Goal: Task Accomplishment & Management: Use online tool/utility

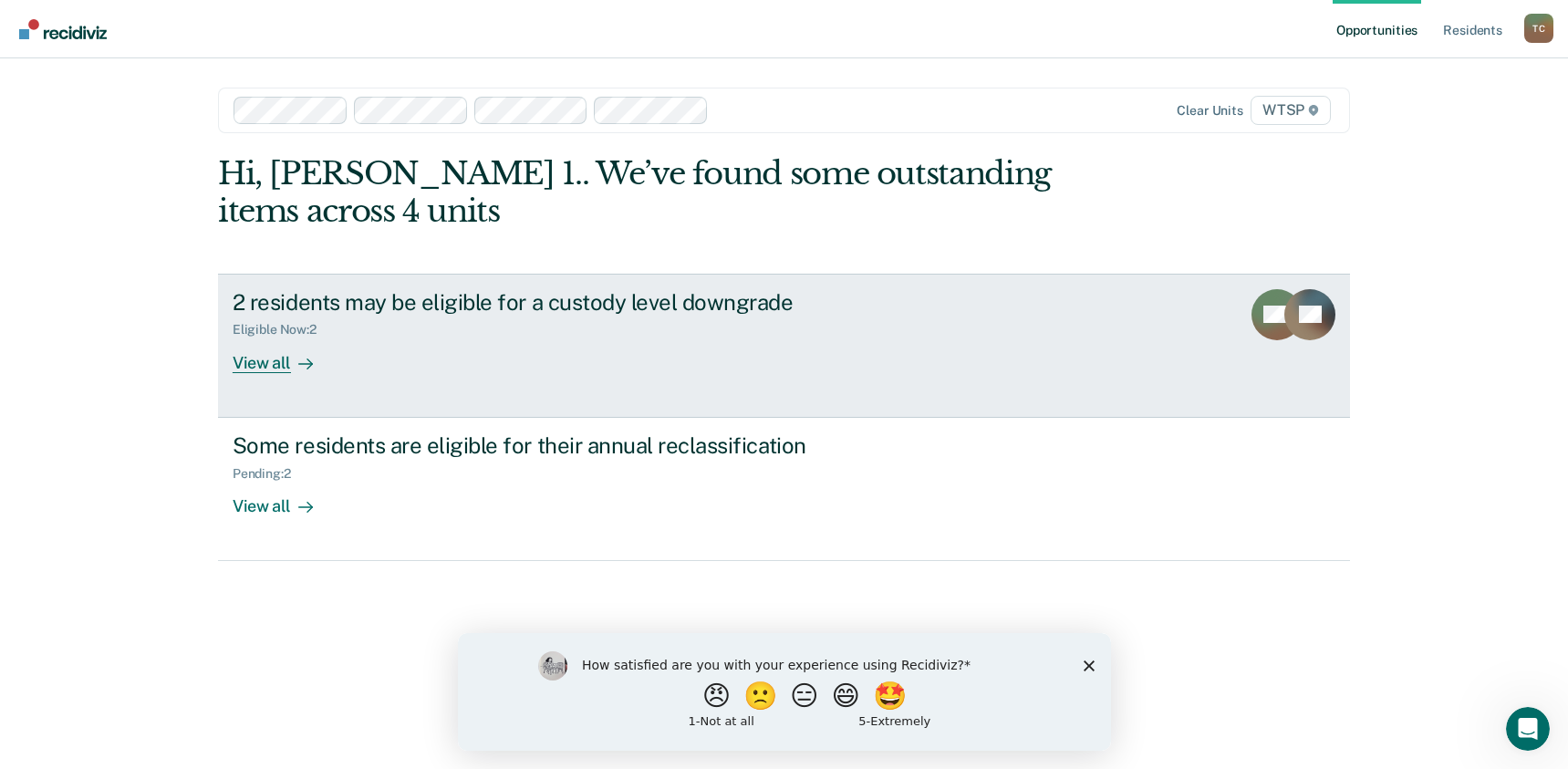
click at [264, 359] on div "View all" at bounding box center [284, 355] width 102 height 36
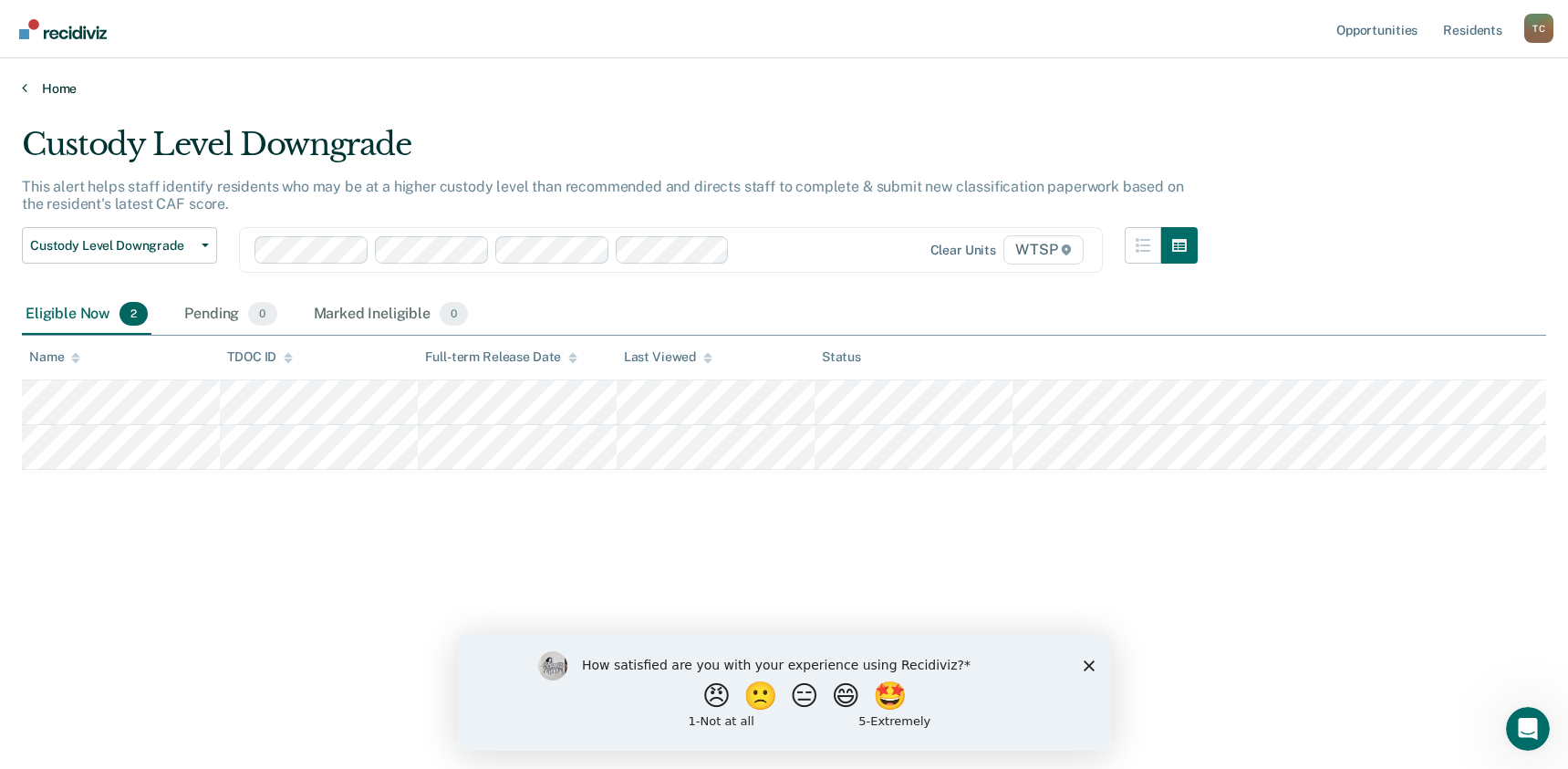
click at [50, 87] on link "Home" at bounding box center [784, 89] width 1524 height 16
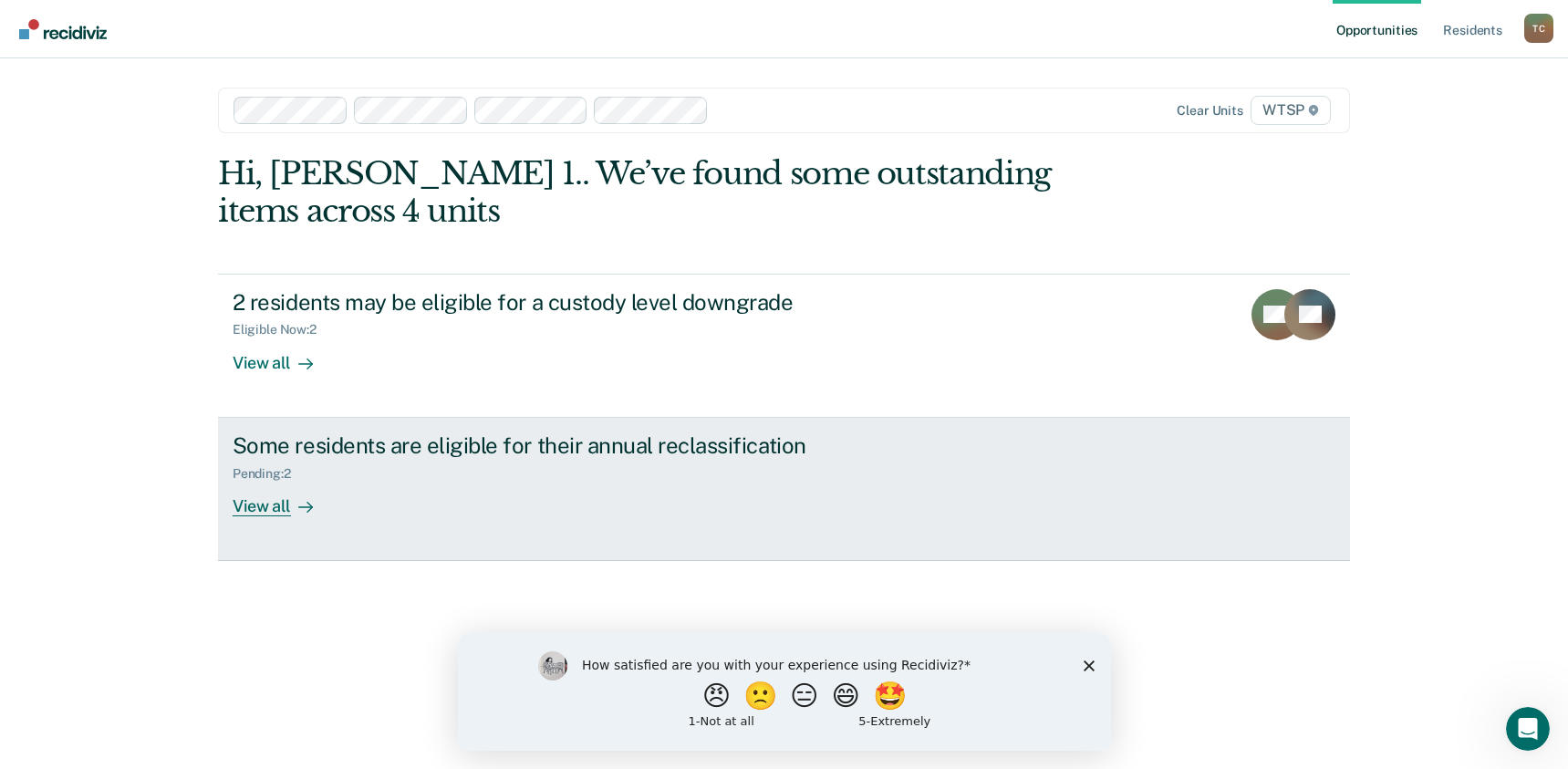
click at [258, 507] on div "View all" at bounding box center [284, 498] width 102 height 36
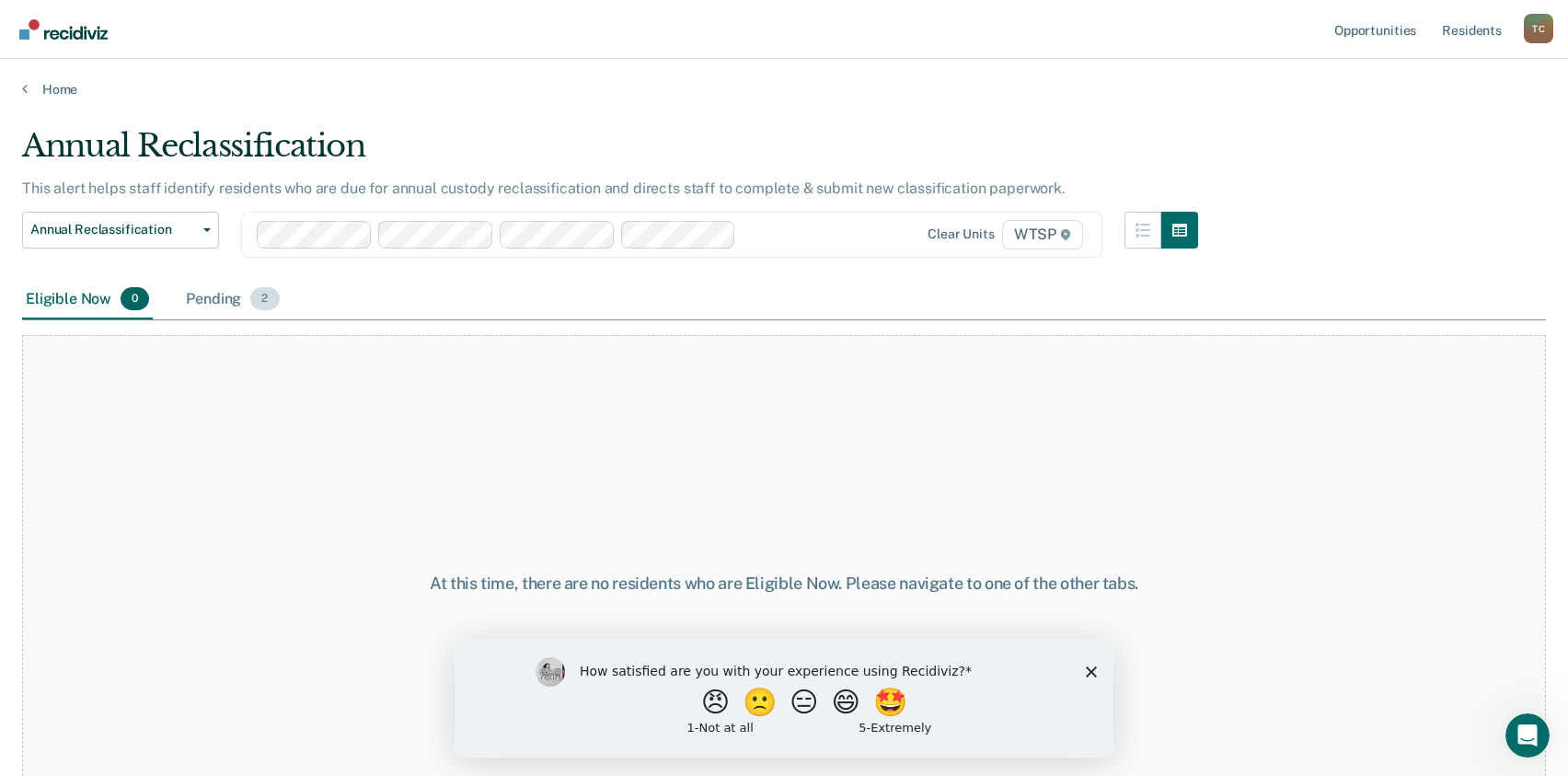
click at [236, 293] on div "Pending 2" at bounding box center [232, 300] width 101 height 41
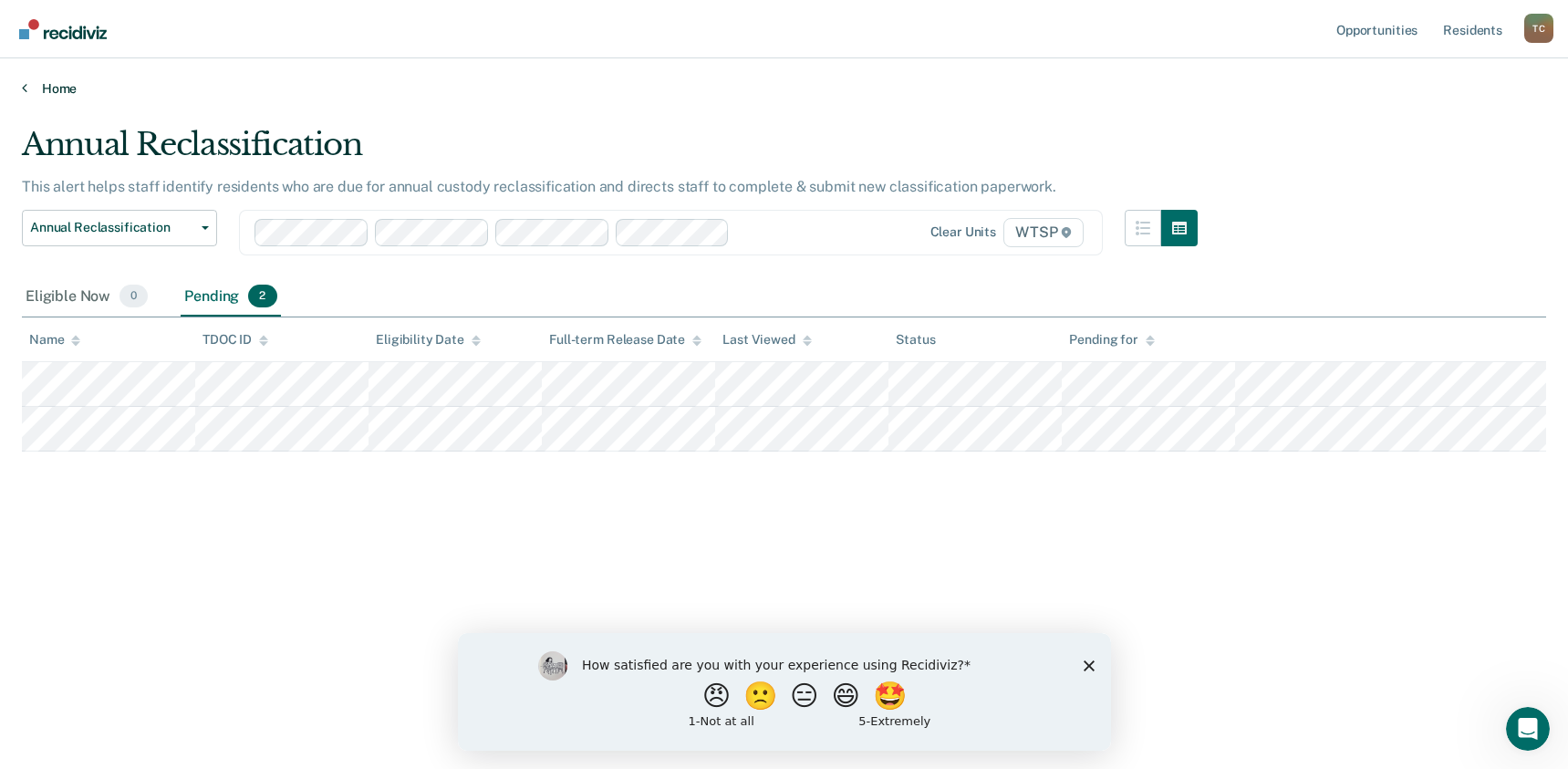
click at [56, 88] on link "Home" at bounding box center [784, 89] width 1524 height 16
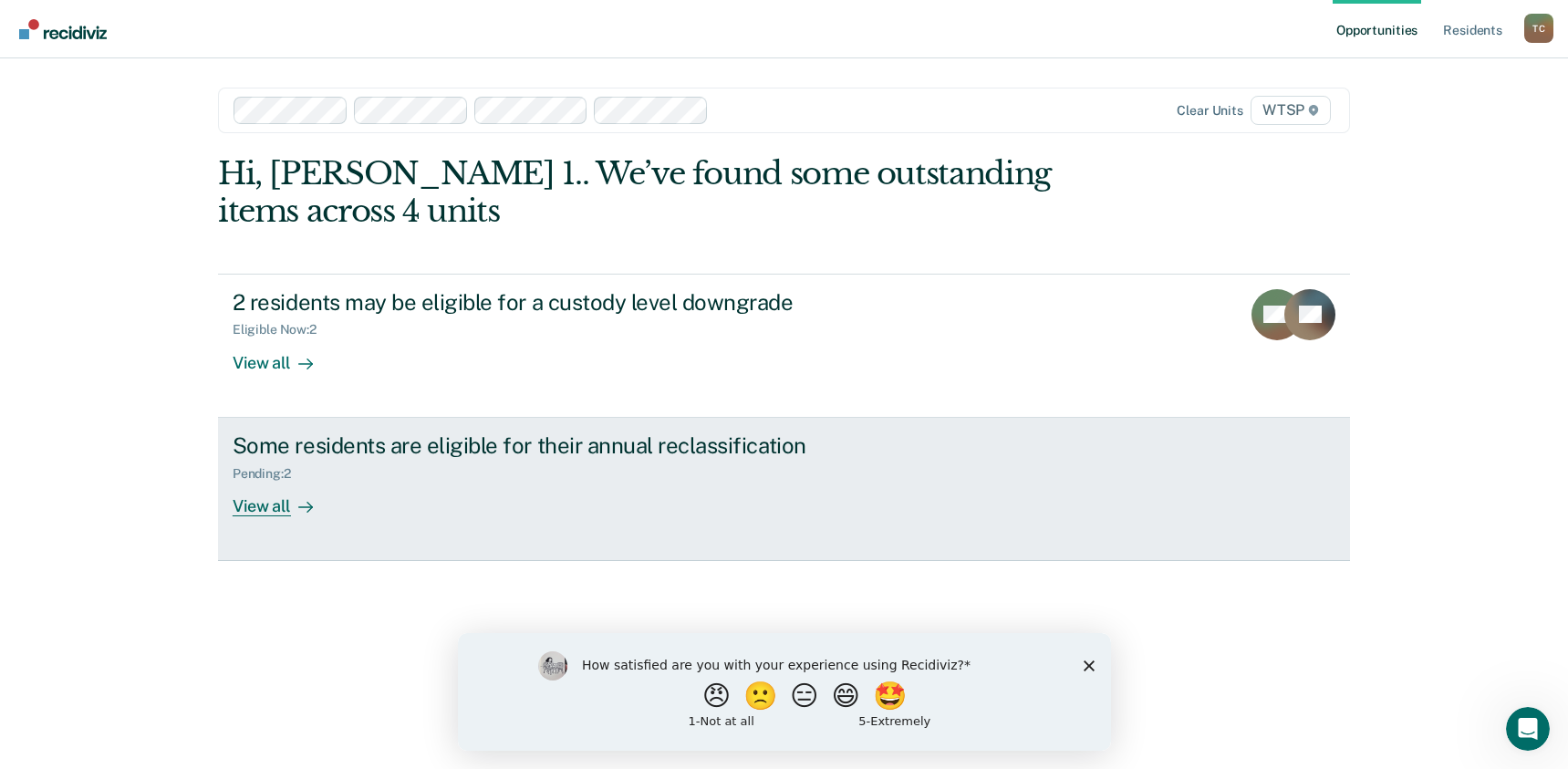
click at [269, 510] on div "View all" at bounding box center [284, 498] width 102 height 36
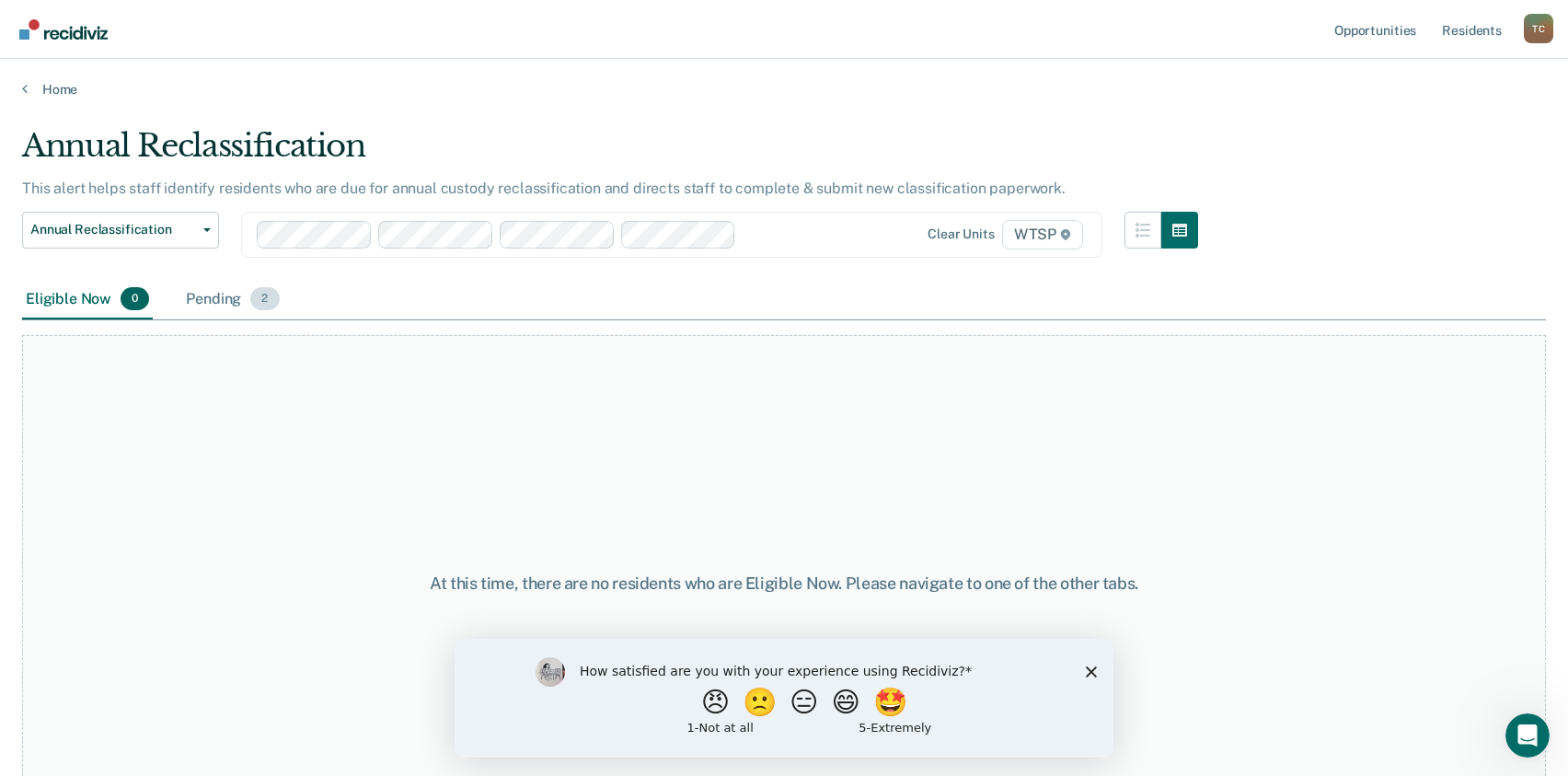
click at [209, 300] on div "Pending 2" at bounding box center [232, 300] width 101 height 41
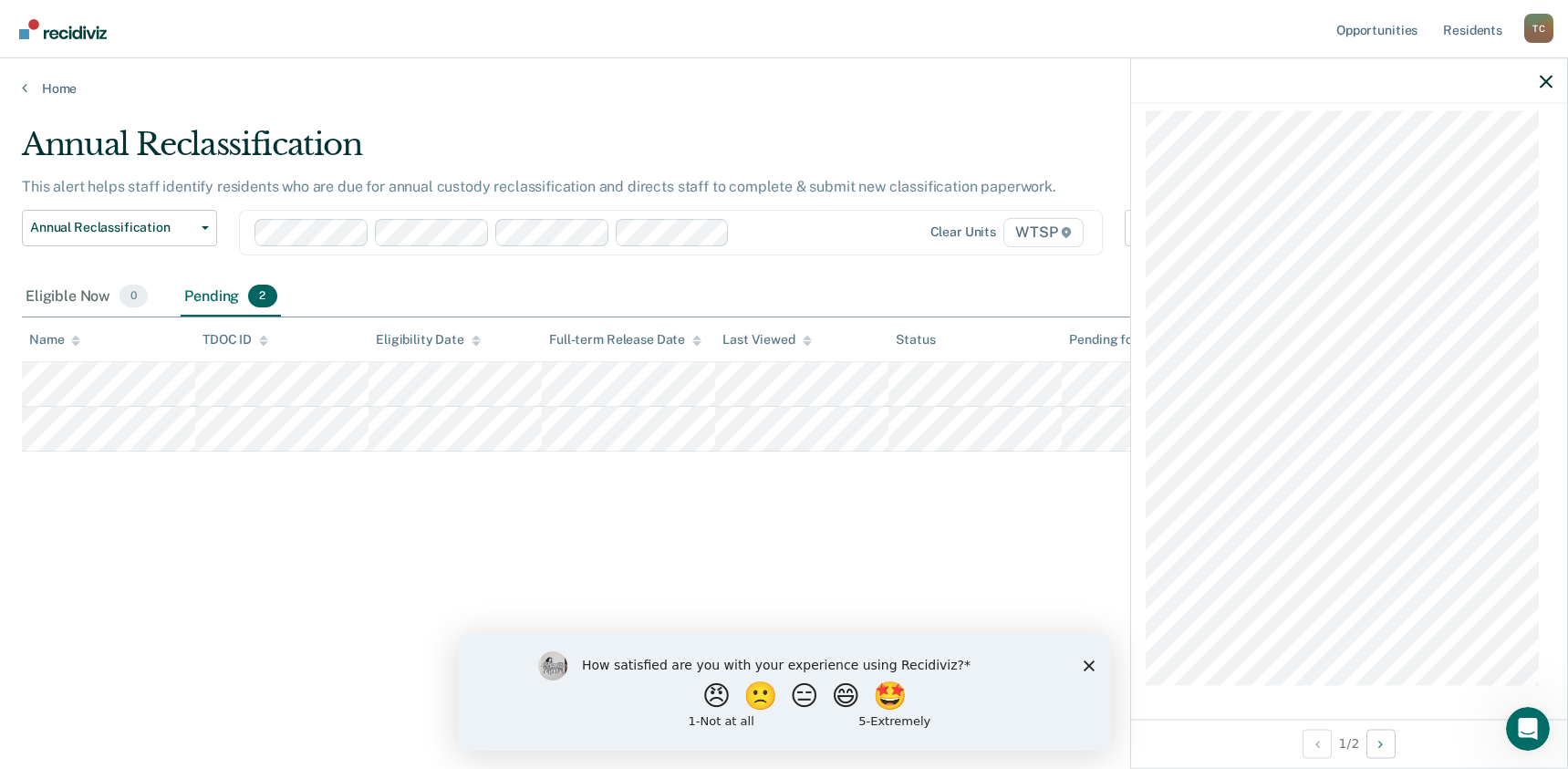
scroll to position [640, 0]
click at [1383, 742] on icon "Next Opportunity" at bounding box center [1380, 743] width 5 height 13
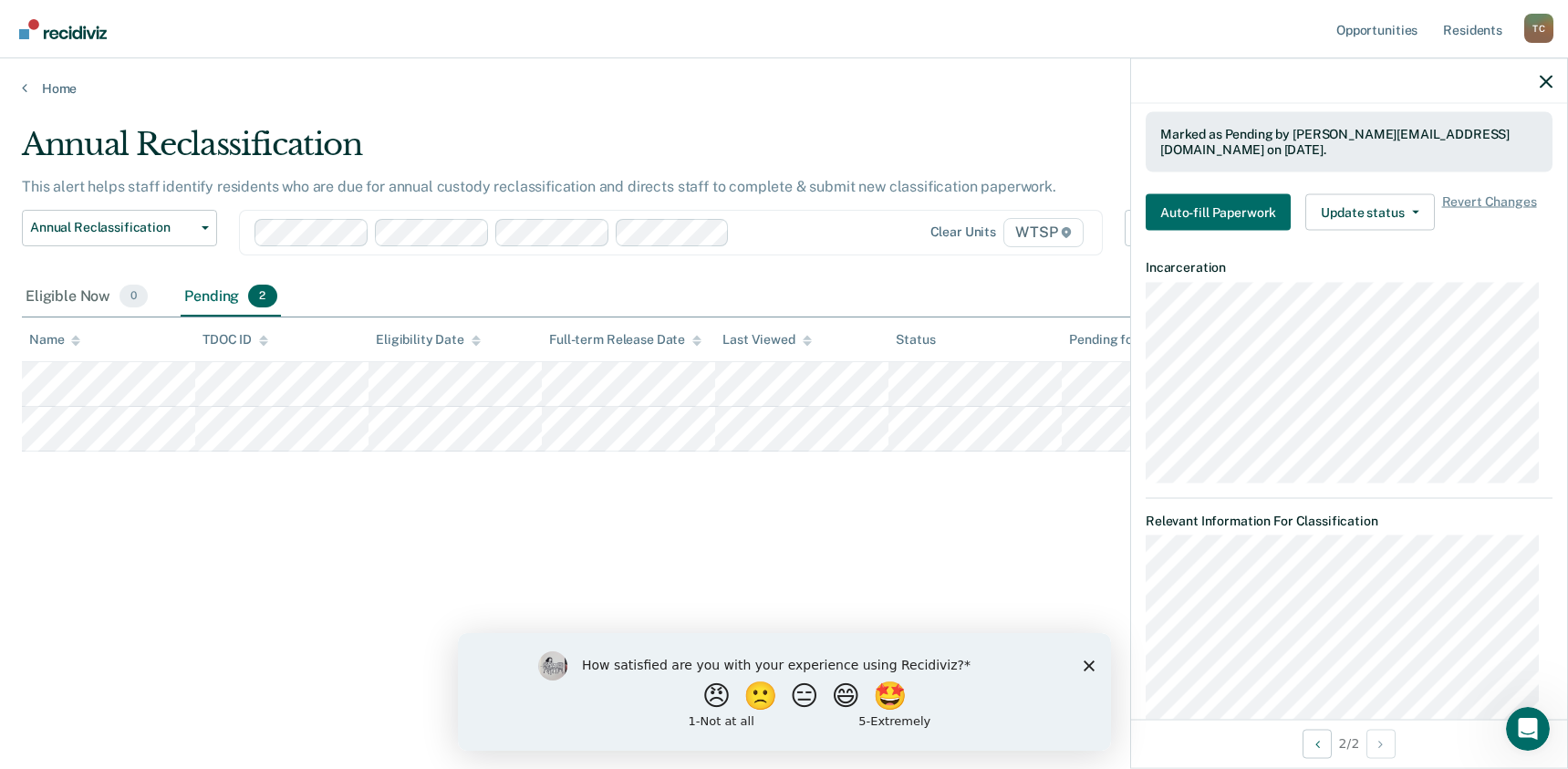
scroll to position [0, 0]
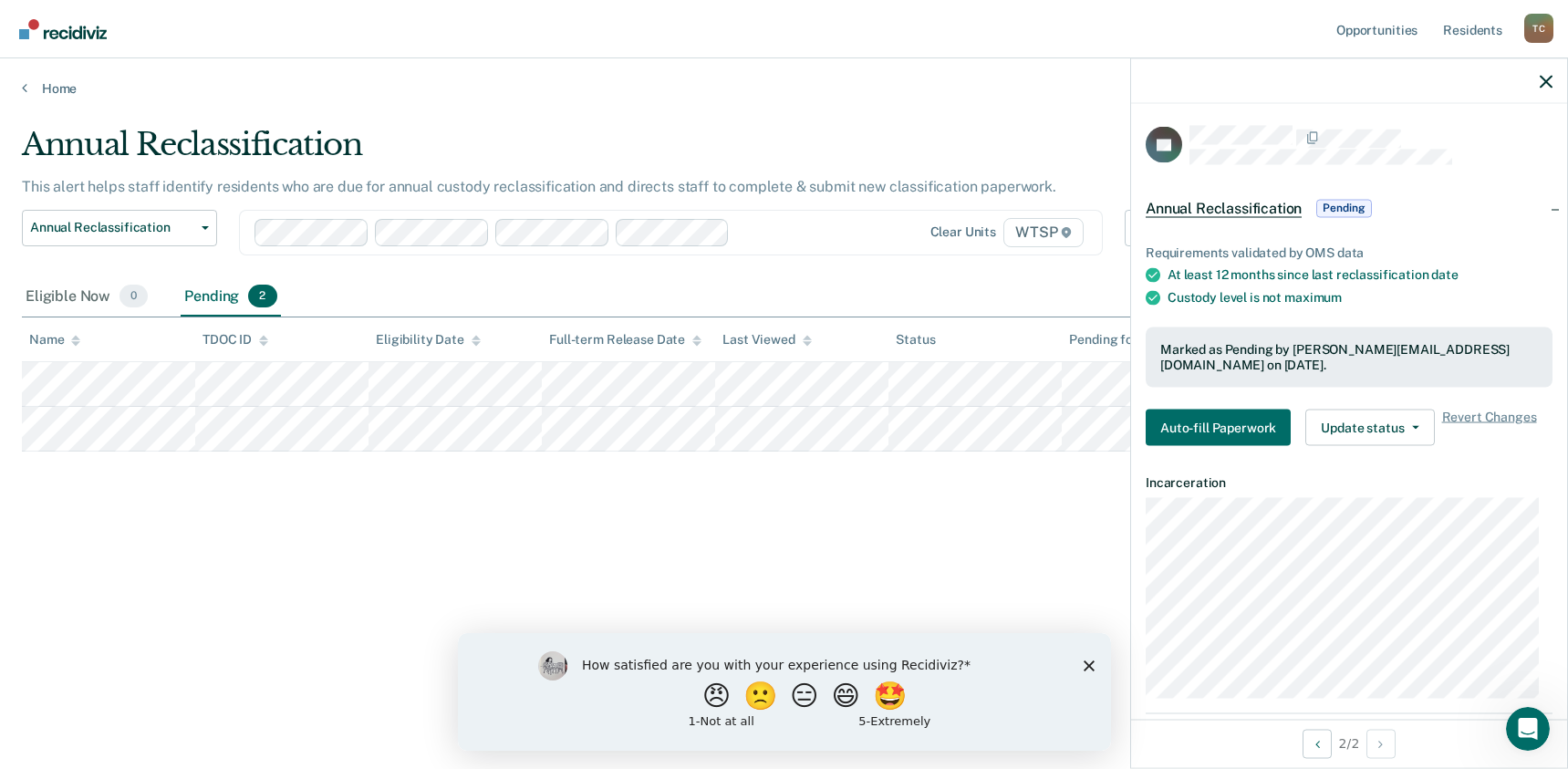
click at [255, 499] on div "Annual Reclassification This alert helps staff identify residents who are due f…" at bounding box center [784, 379] width 1524 height 506
click at [1541, 79] on icon "button" at bounding box center [1546, 81] width 13 height 13
